Goal: Use online tool/utility: Utilize a website feature to perform a specific function

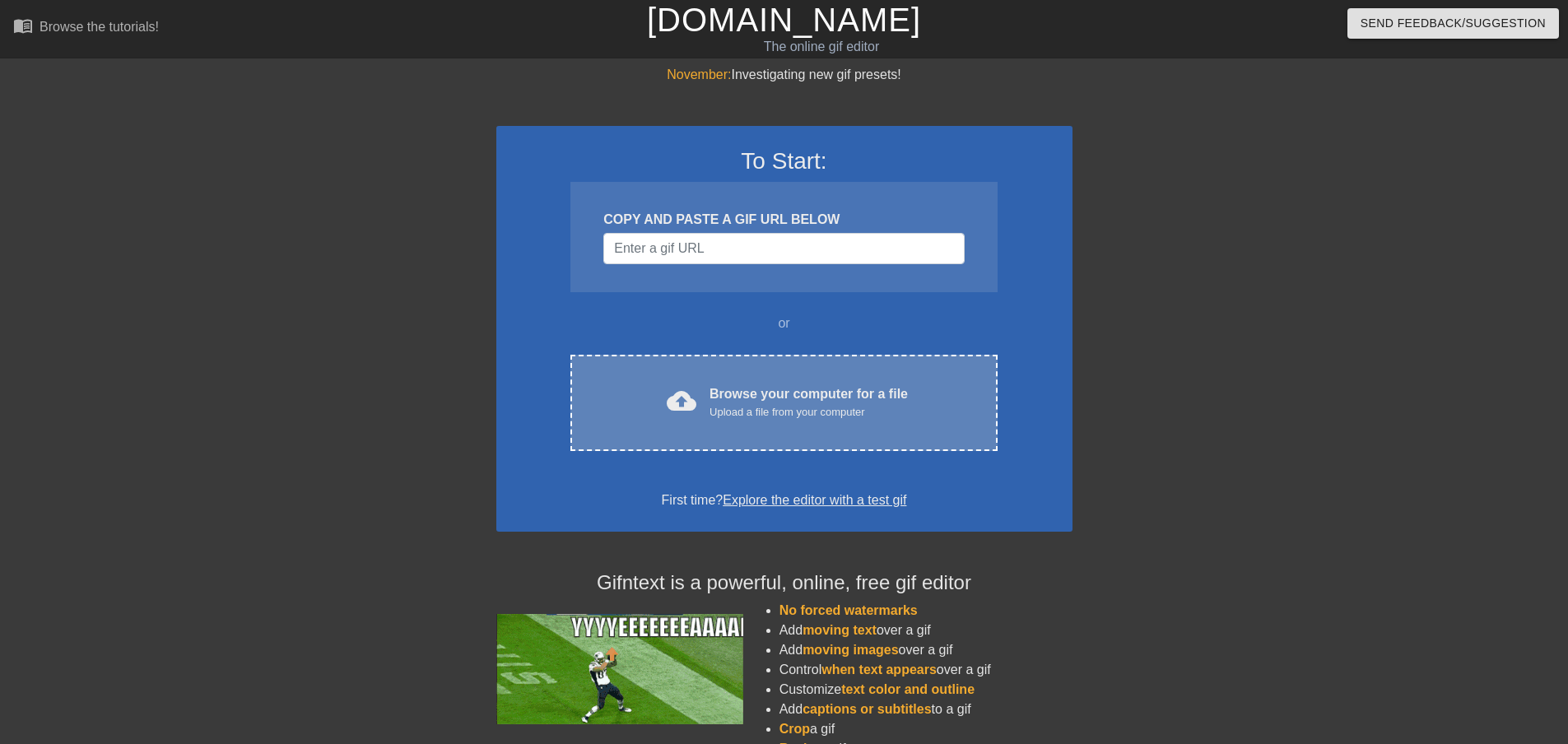
click at [844, 406] on div "Upload a file from your computer" at bounding box center [809, 412] width 199 height 16
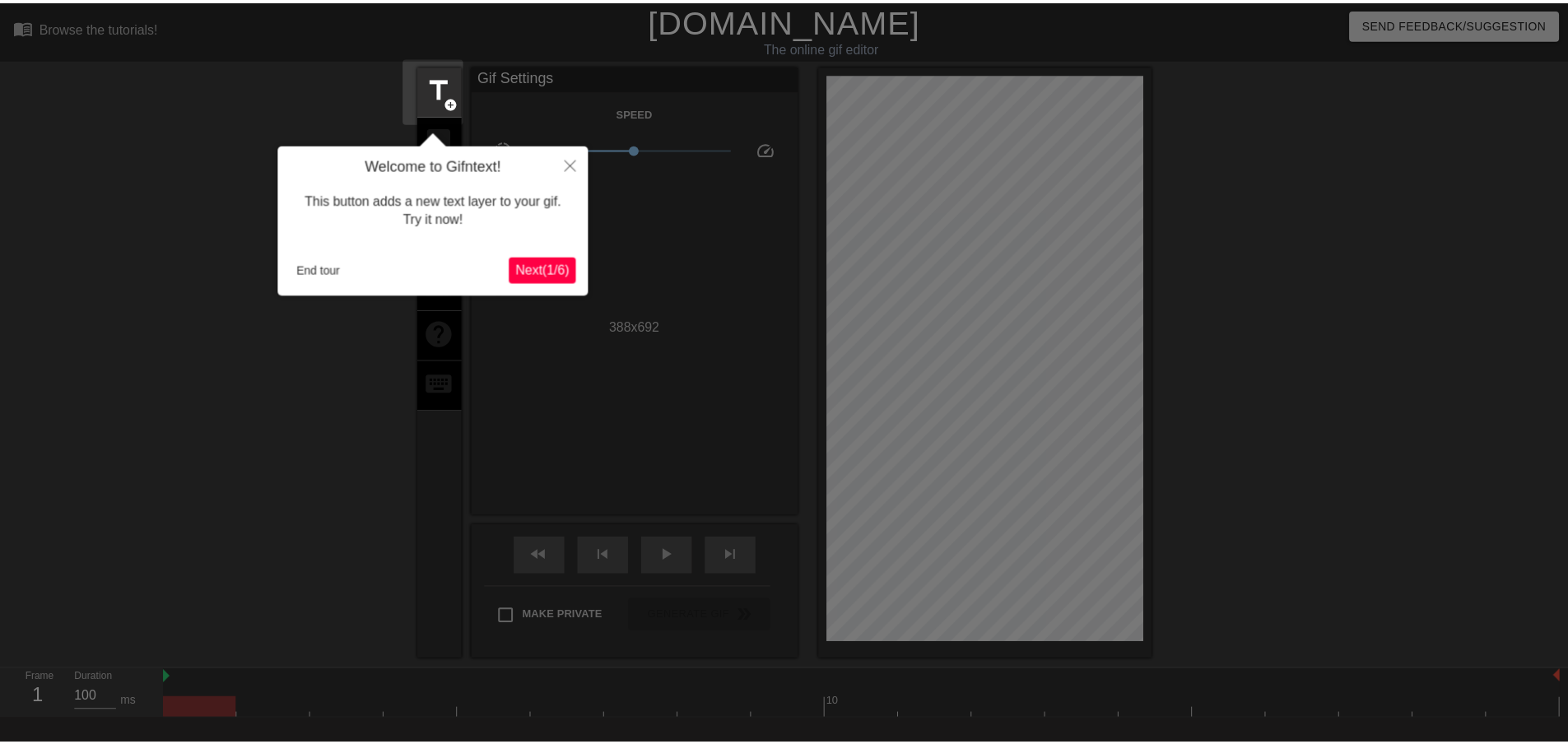
scroll to position [41, 0]
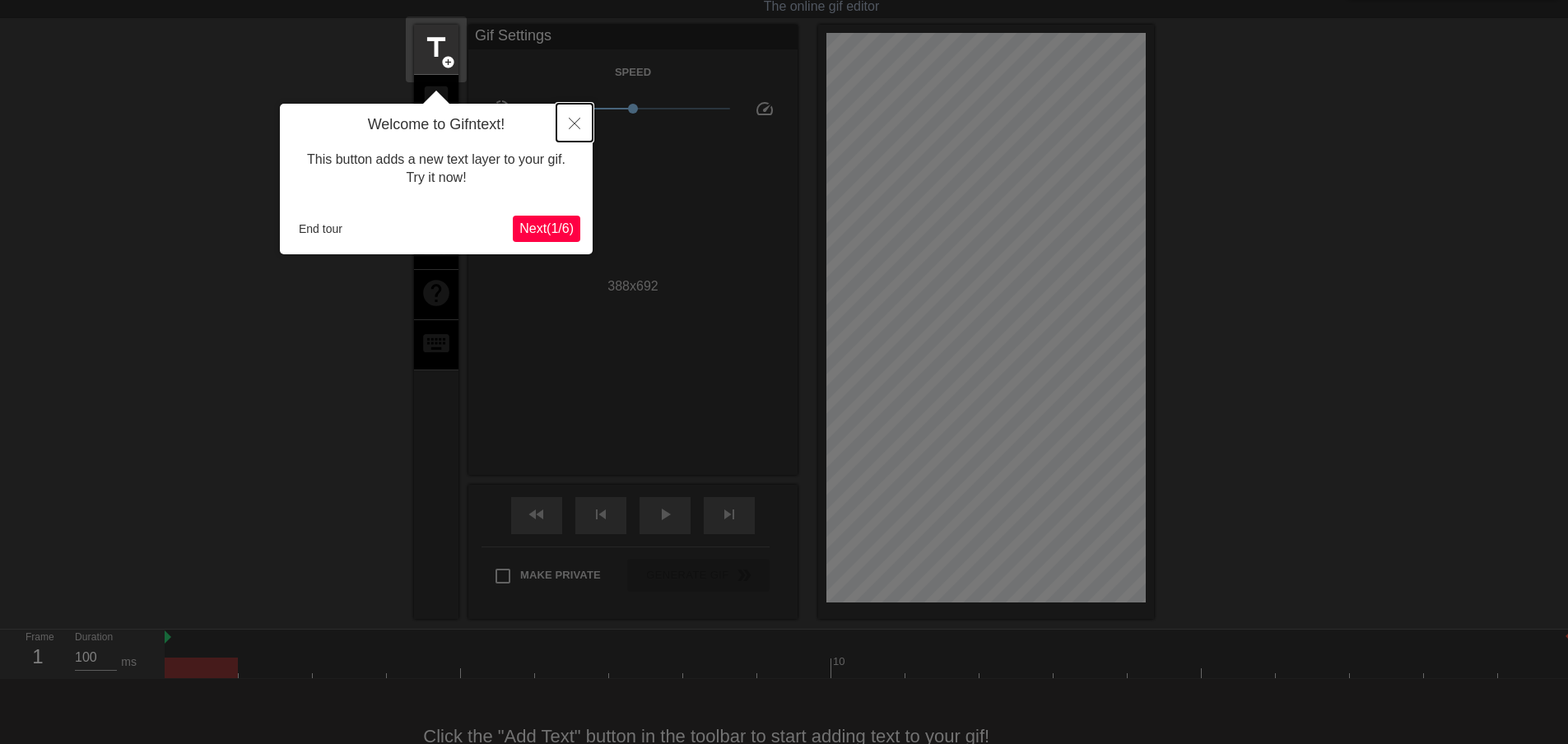
click at [573, 121] on icon "Close" at bounding box center [574, 124] width 12 height 12
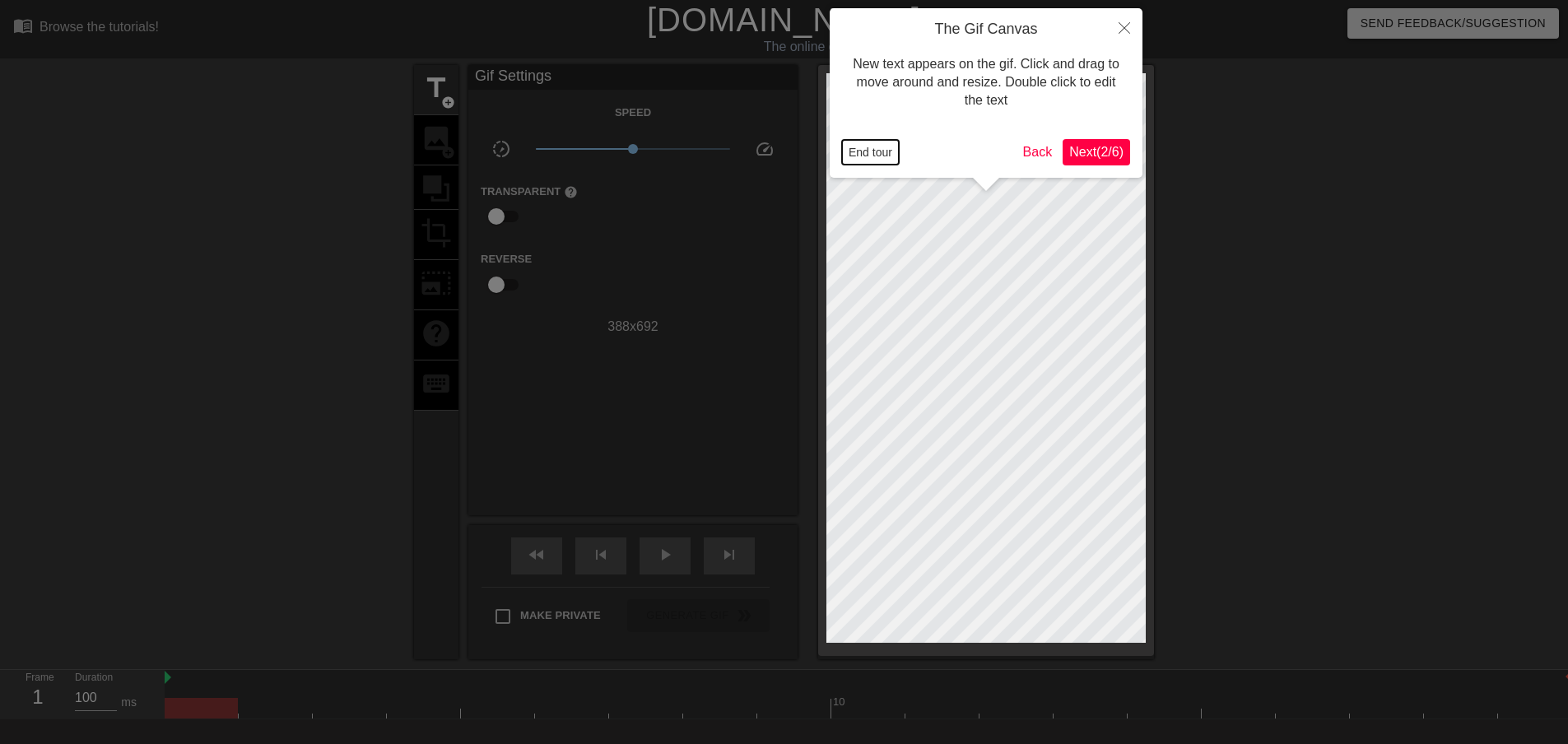
click at [876, 154] on button "End tour" at bounding box center [870, 152] width 57 height 25
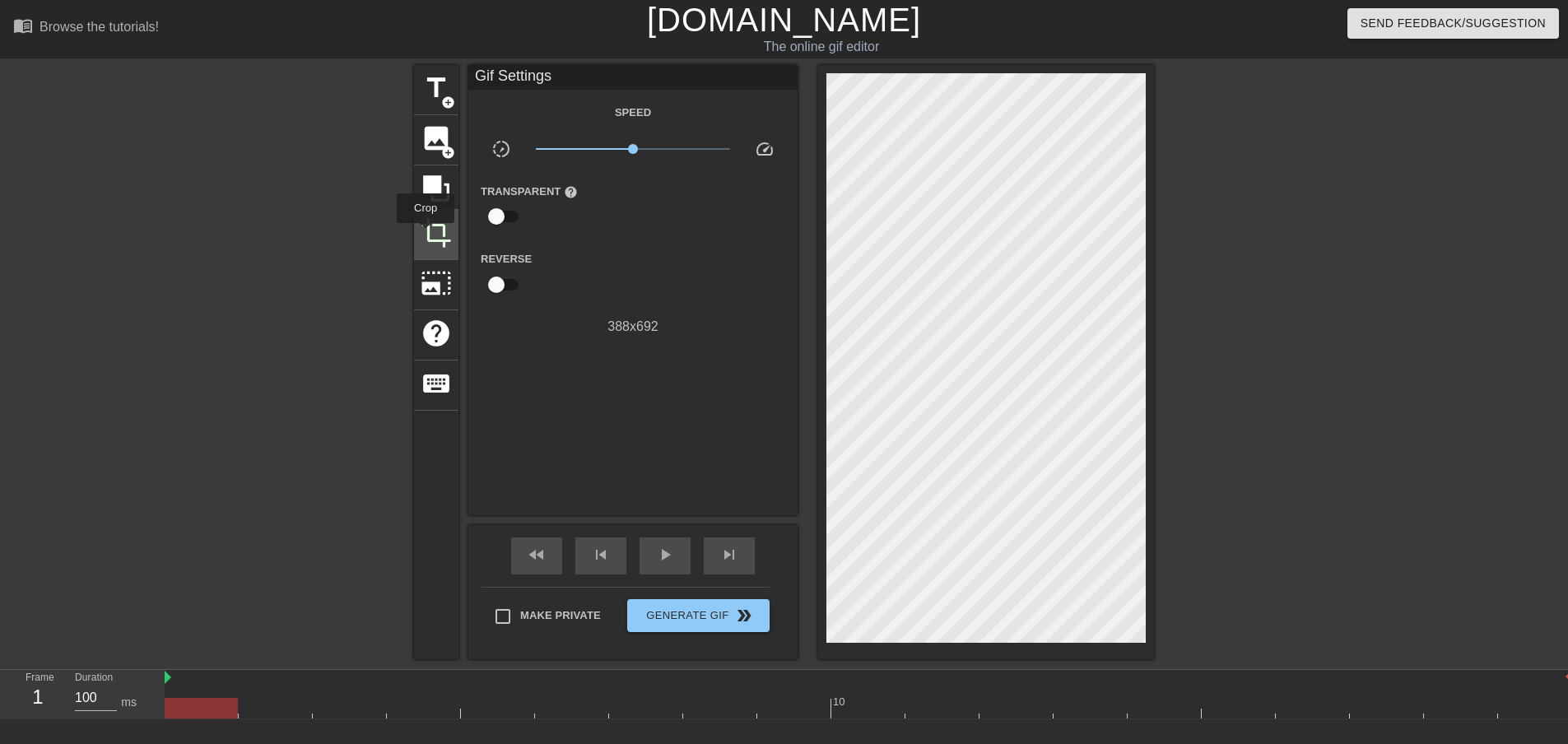
click at [426, 235] on span "crop" at bounding box center [436, 233] width 31 height 31
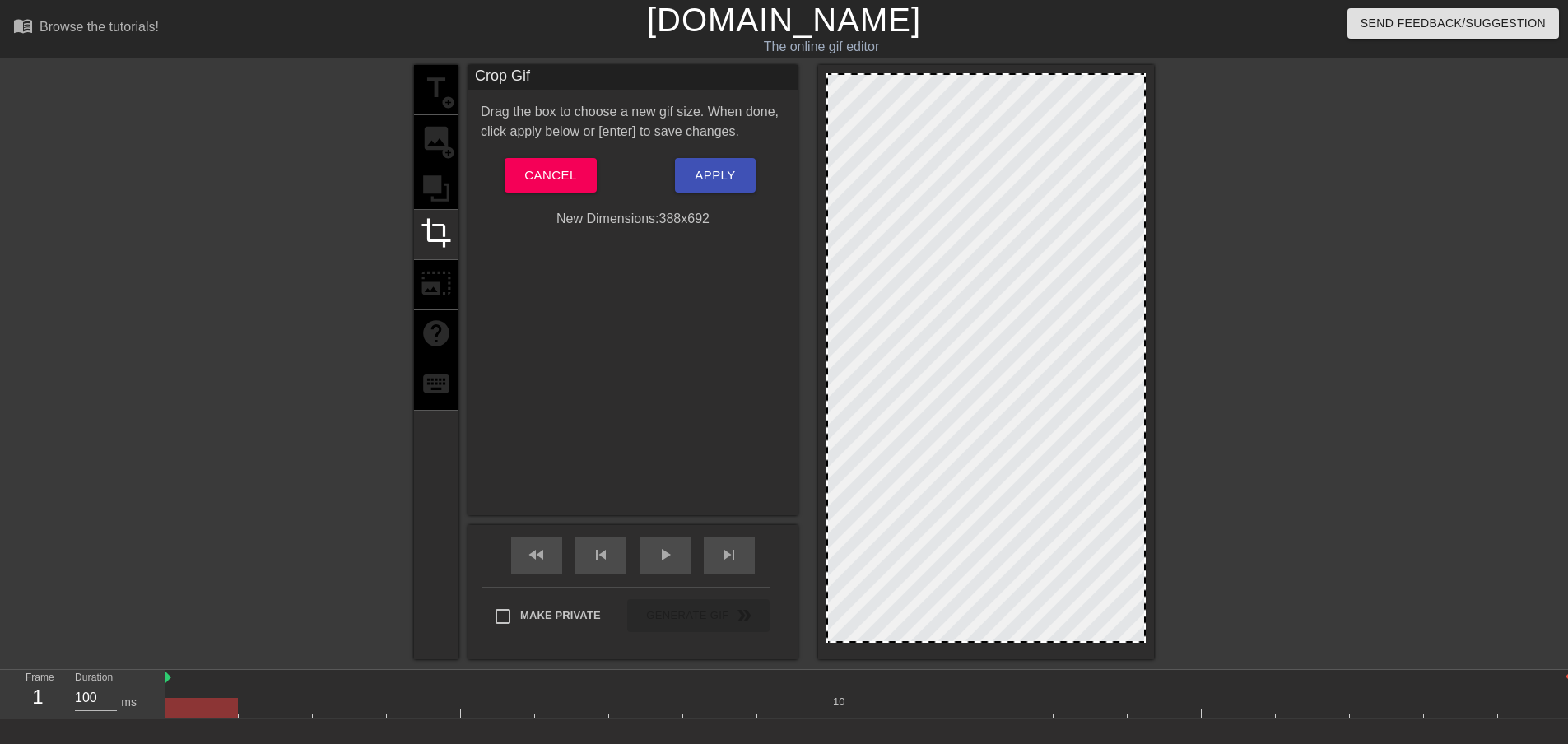
drag, startPoint x: 828, startPoint y: 642, endPoint x: 778, endPoint y: 652, distance: 51.0
click at [778, 652] on div "title add_circle image add_circle crop photo_size_select_large help keyboard Cr…" at bounding box center [784, 362] width 740 height 594
click at [546, 167] on span "Cancel" at bounding box center [550, 176] width 52 height 21
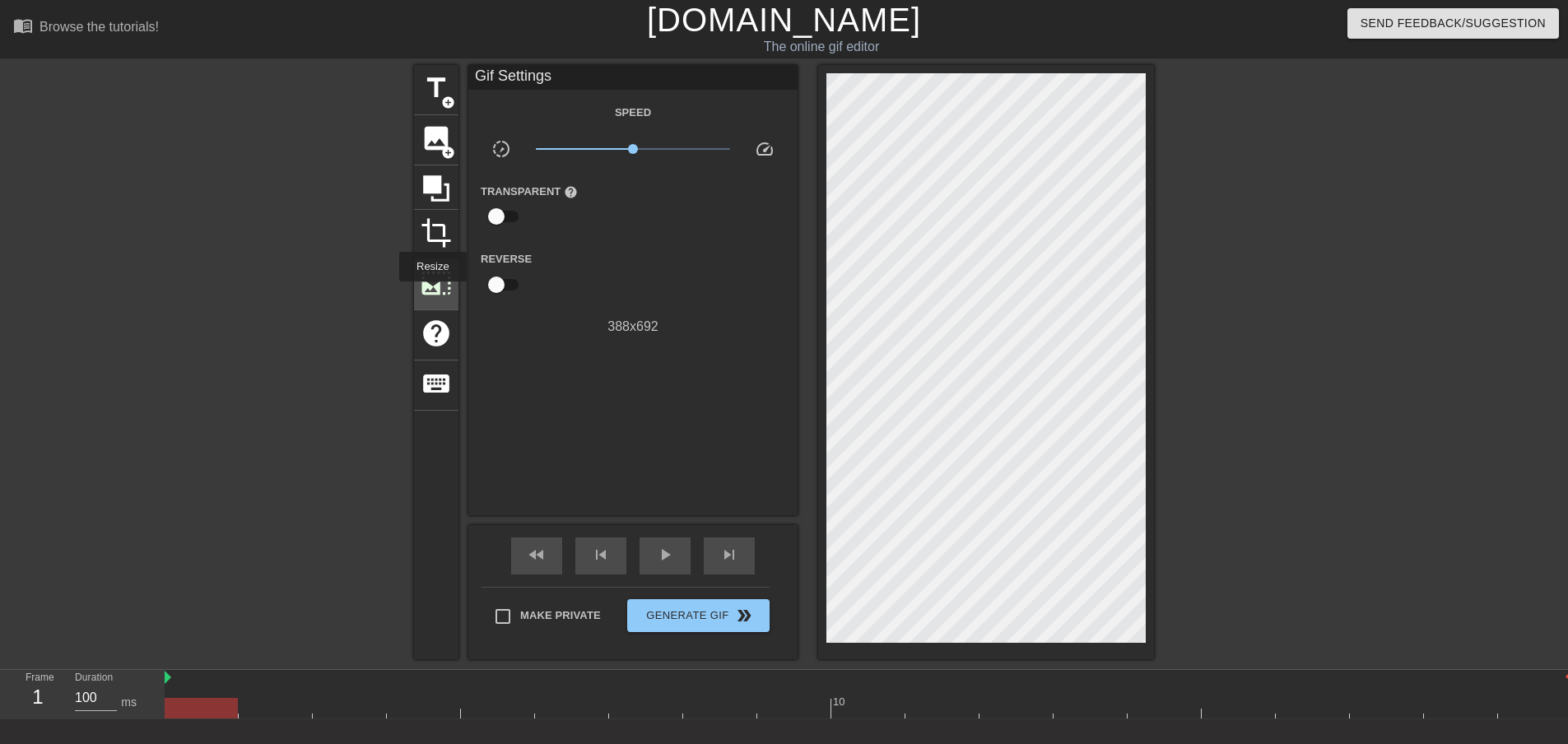
click at [431, 293] on span "photo_size_select_large" at bounding box center [436, 283] width 31 height 31
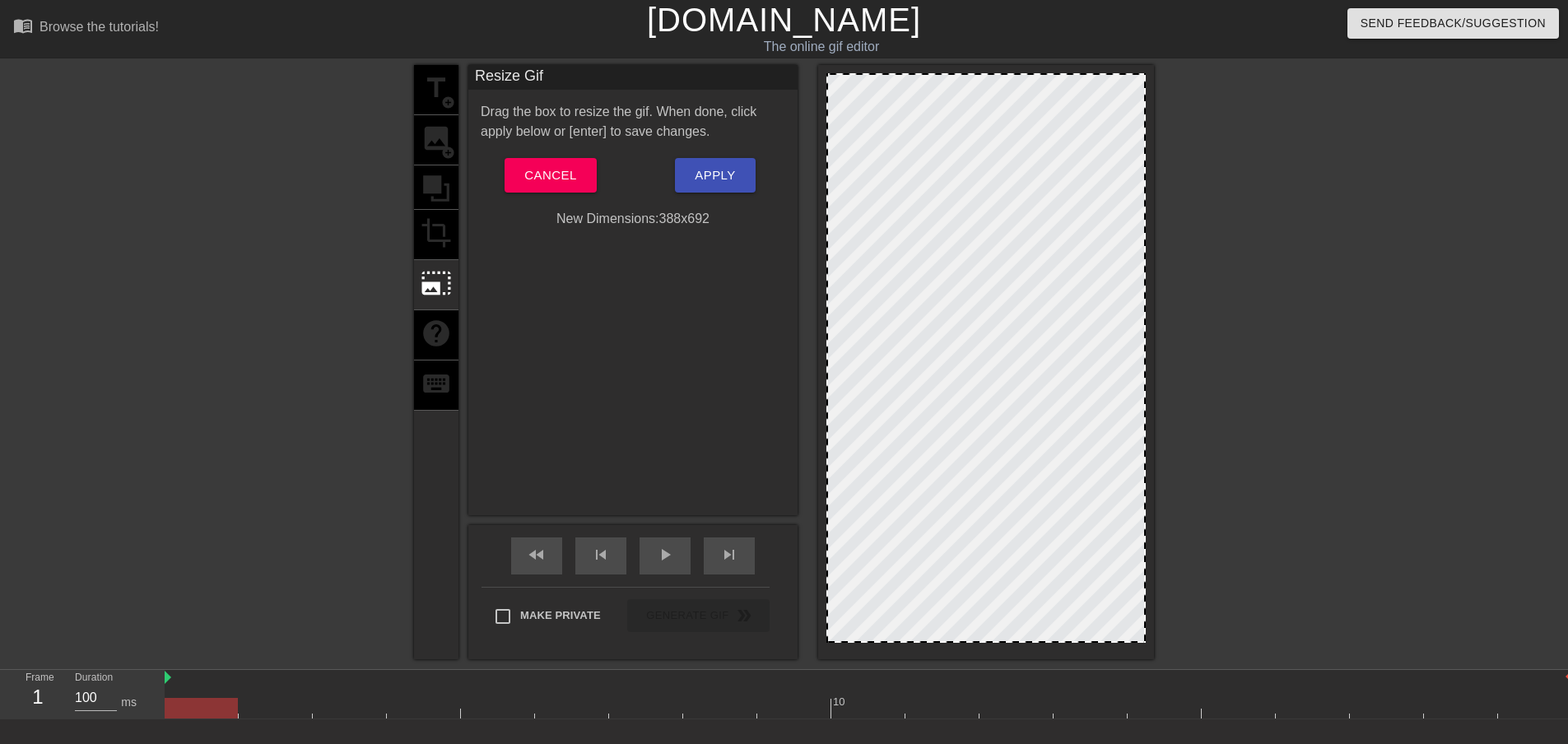
drag, startPoint x: 829, startPoint y: 641, endPoint x: 810, endPoint y: 658, distance: 25.5
click at [810, 658] on div "title add_circle image add_circle crop photo_size_select_large help keyboard Re…" at bounding box center [784, 362] width 740 height 594
click at [527, 175] on span "Cancel" at bounding box center [550, 176] width 52 height 21
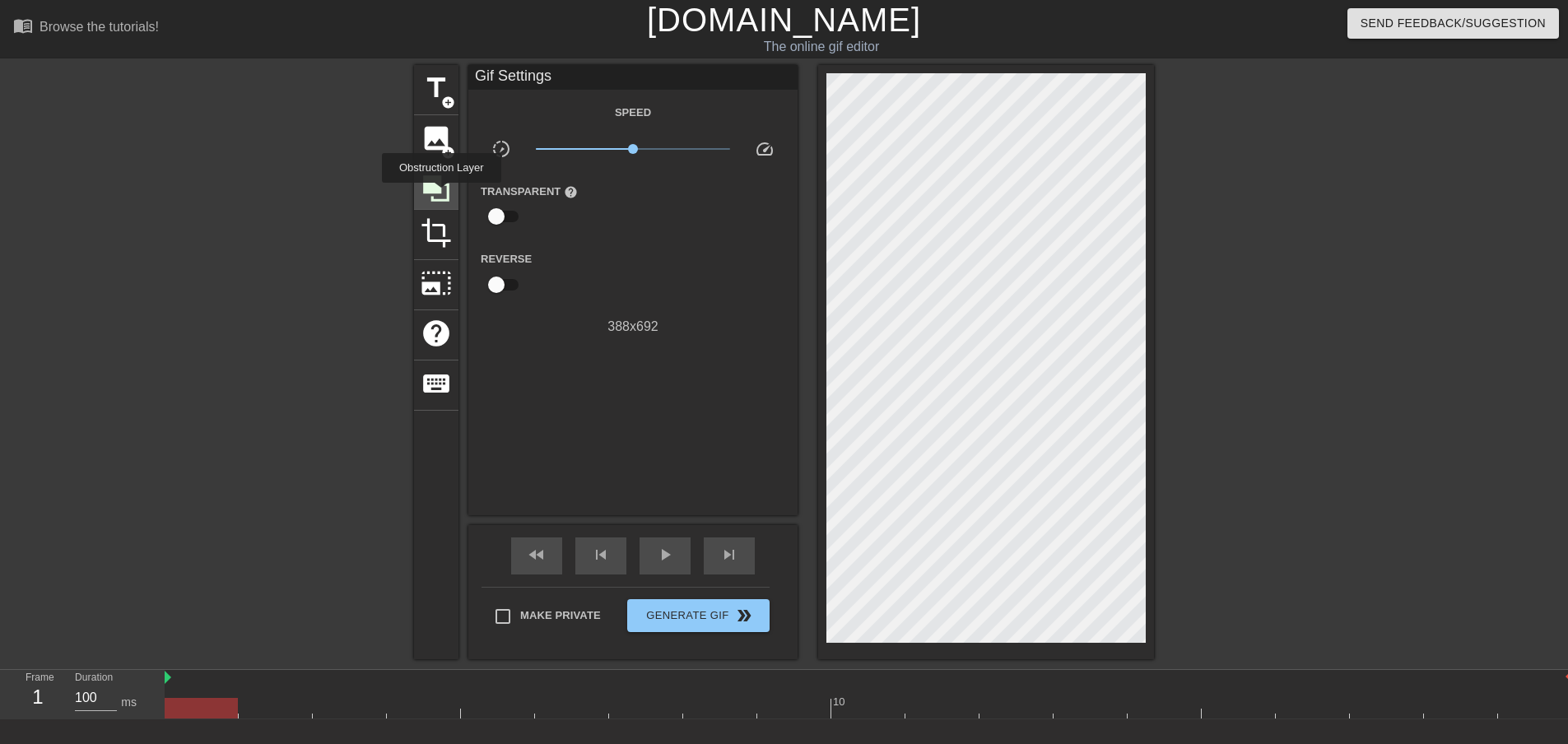
click at [441, 194] on icon at bounding box center [436, 188] width 31 height 31
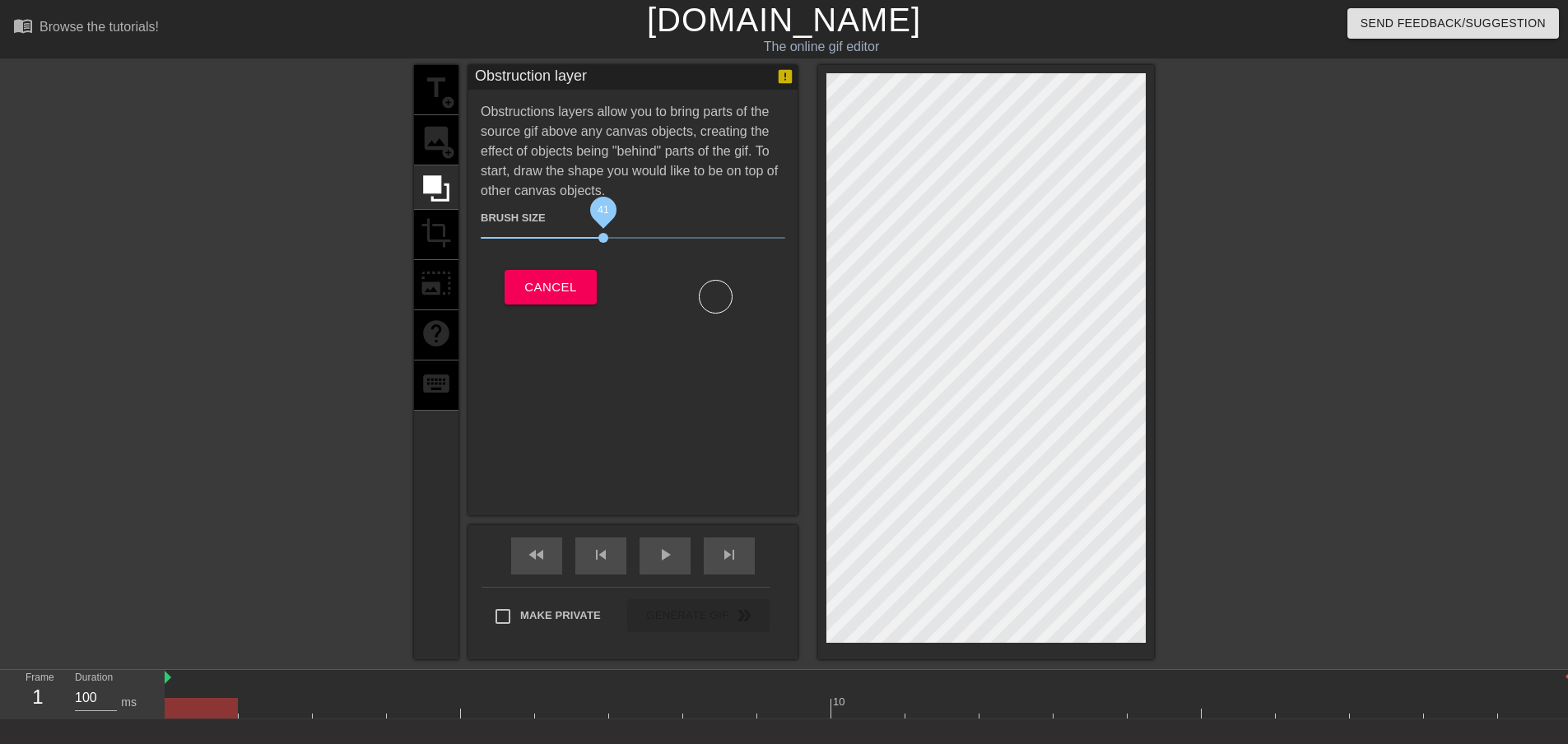
drag, startPoint x: 568, startPoint y: 236, endPoint x: 603, endPoint y: 241, distance: 35.4
click at [603, 241] on span "41" at bounding box center [603, 237] width 10 height 10
click at [555, 290] on span "Cancel" at bounding box center [550, 288] width 52 height 21
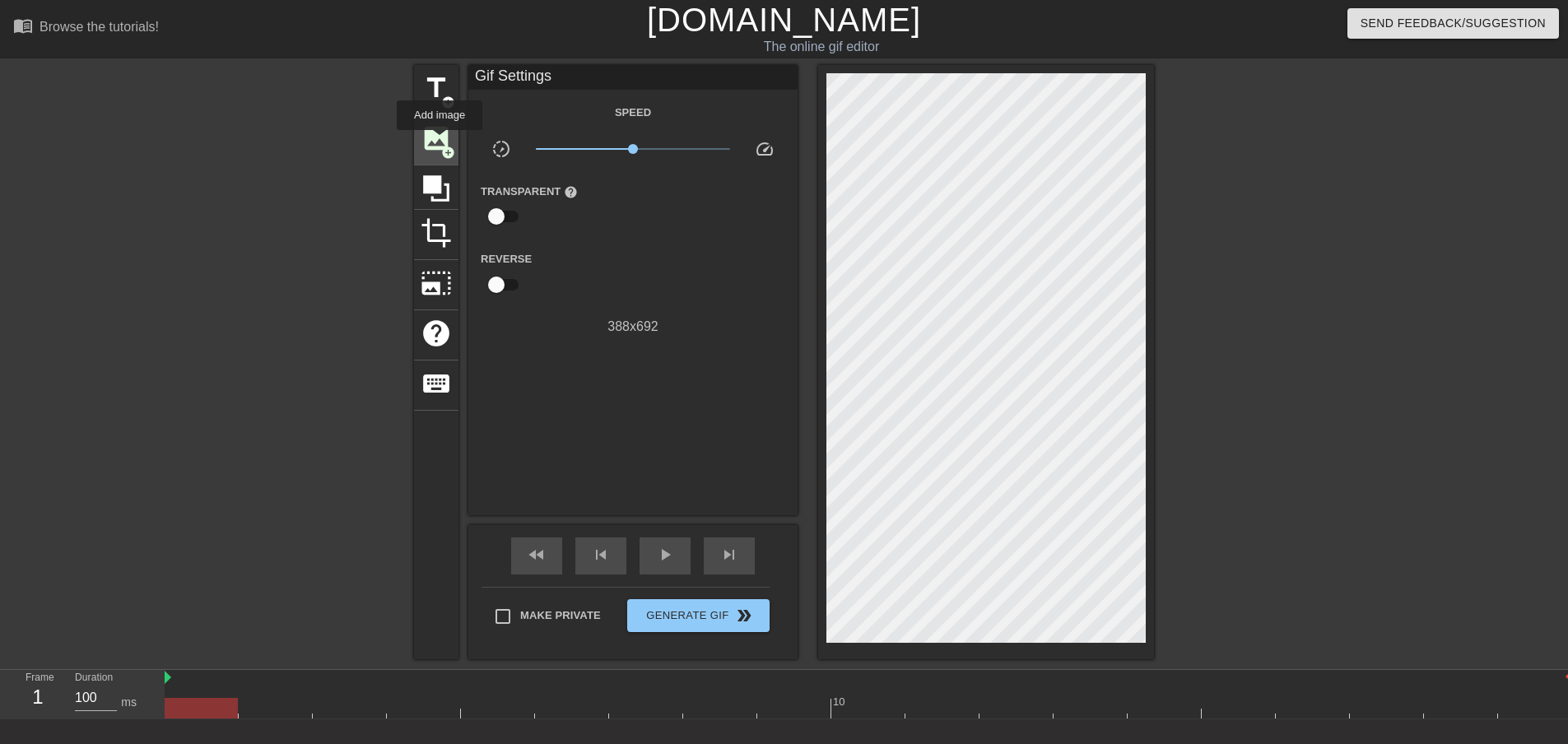
click at [440, 142] on span "image" at bounding box center [436, 138] width 31 height 31
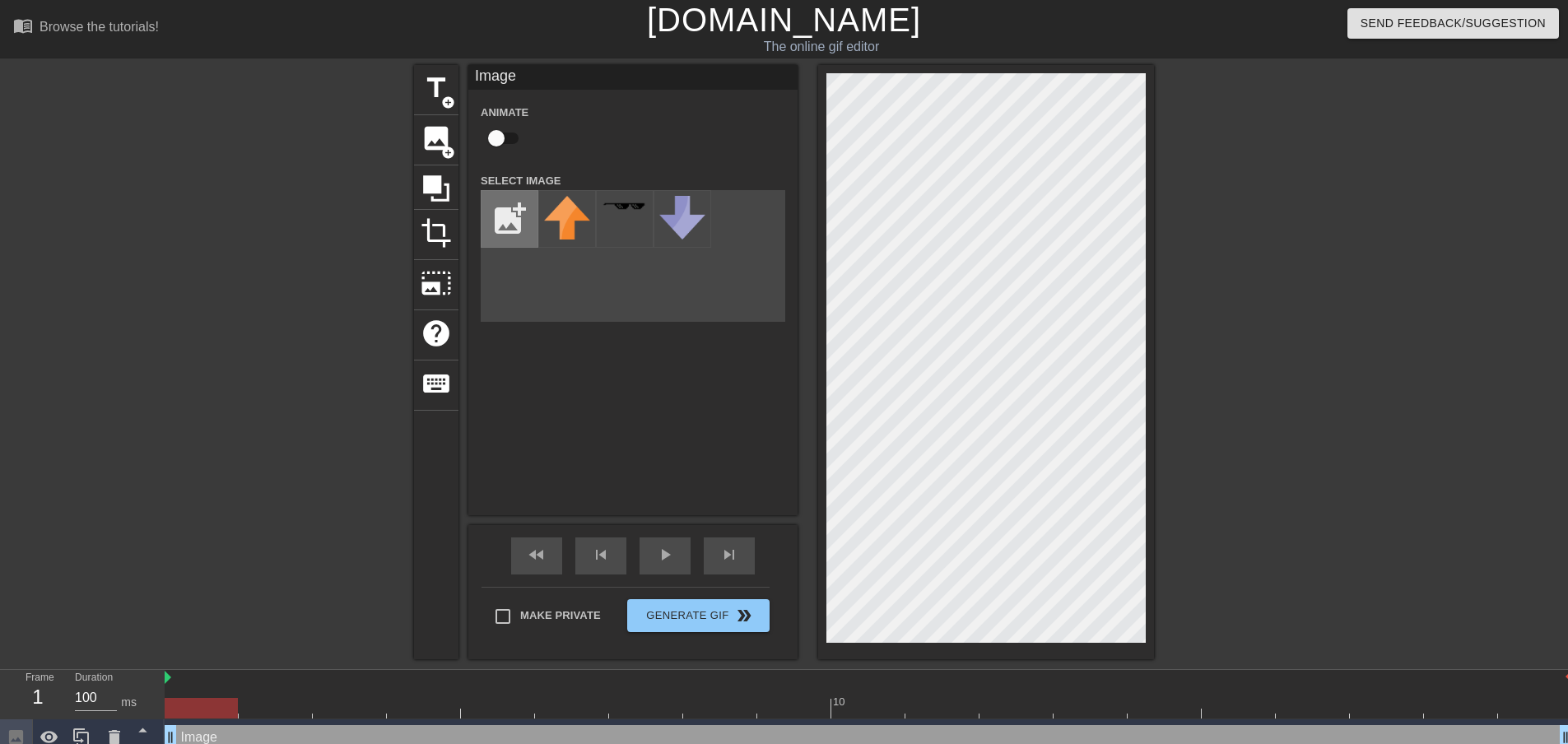
click at [526, 215] on input "file" at bounding box center [509, 219] width 56 height 56
